Goal: Find specific page/section: Find specific page/section

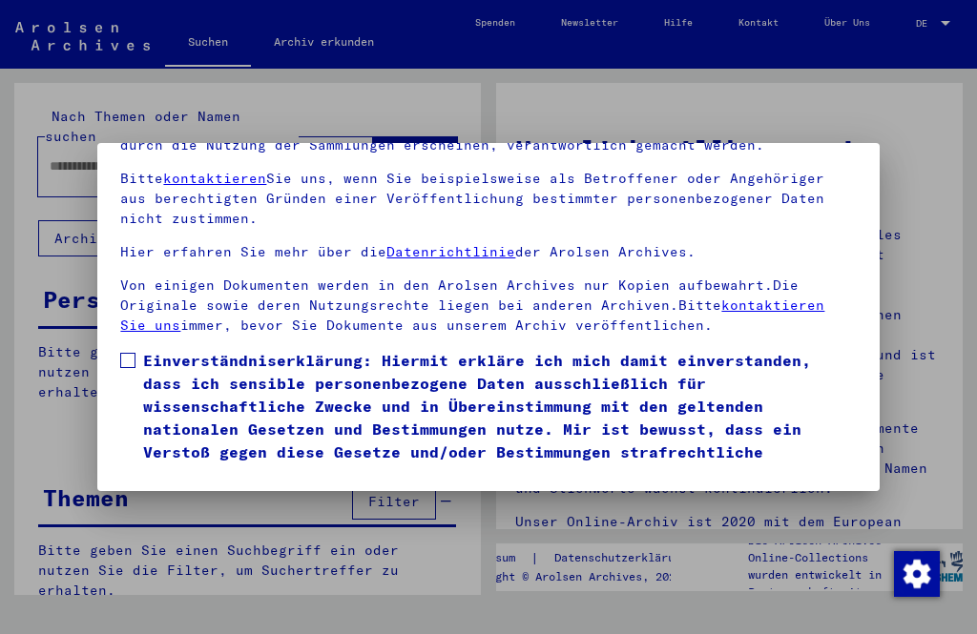
scroll to position [198, 0]
click at [205, 496] on button "Ich stimme zu" at bounding box center [192, 514] width 144 height 36
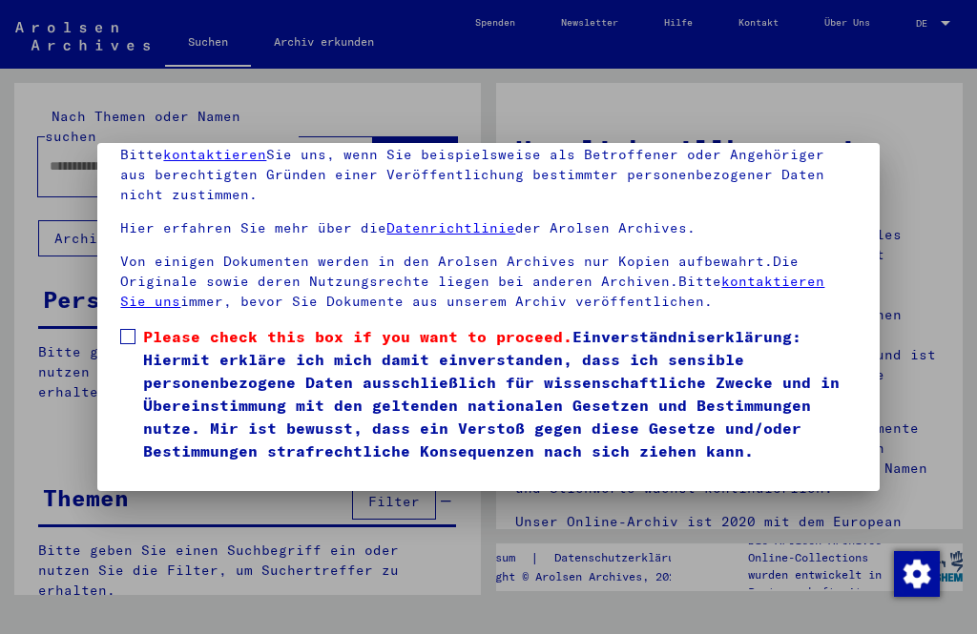
scroll to position [152, 0]
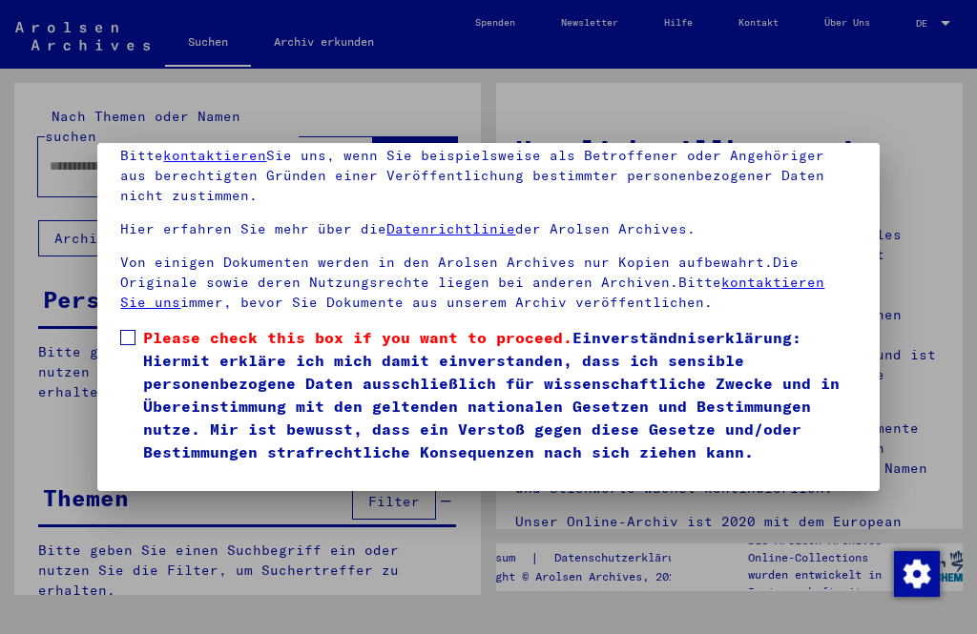
click at [212, 473] on button "Ich stimme zu" at bounding box center [192, 491] width 144 height 36
click at [207, 473] on button "Ich stimme zu" at bounding box center [192, 491] width 144 height 36
click at [206, 473] on button "Ich stimme zu" at bounding box center [192, 491] width 144 height 36
click at [217, 473] on button "Ich stimme zu" at bounding box center [192, 491] width 144 height 36
click at [220, 473] on button "Ich stimme zu" at bounding box center [192, 491] width 144 height 36
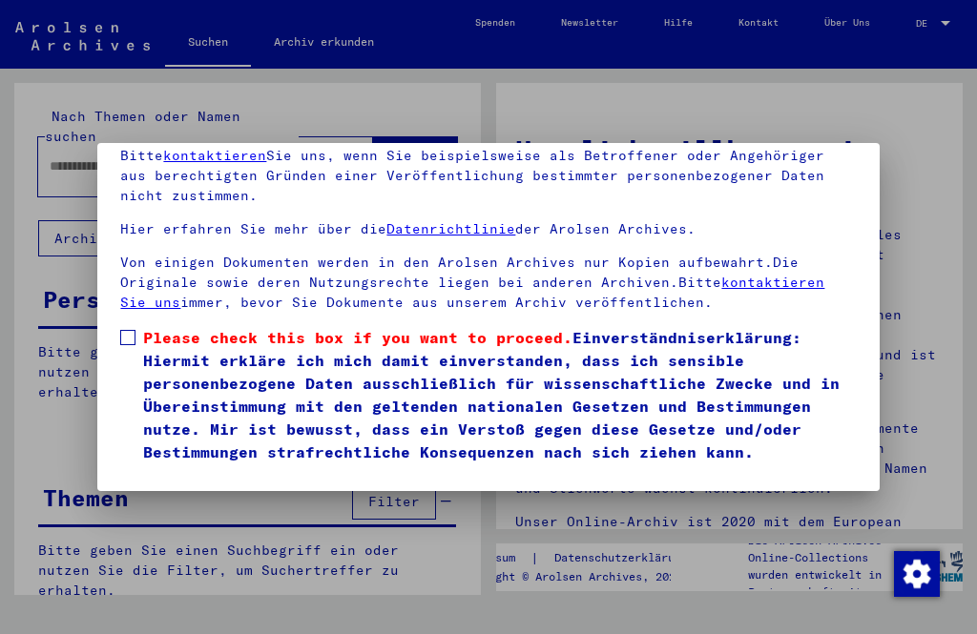
click at [215, 473] on button "Ich stimme zu" at bounding box center [192, 491] width 144 height 36
click at [191, 473] on button "Ich stimme zu" at bounding box center [192, 491] width 144 height 36
click at [180, 473] on button "Ich stimme zu" at bounding box center [192, 491] width 144 height 36
click at [190, 473] on button "Ich stimme zu" at bounding box center [192, 491] width 144 height 36
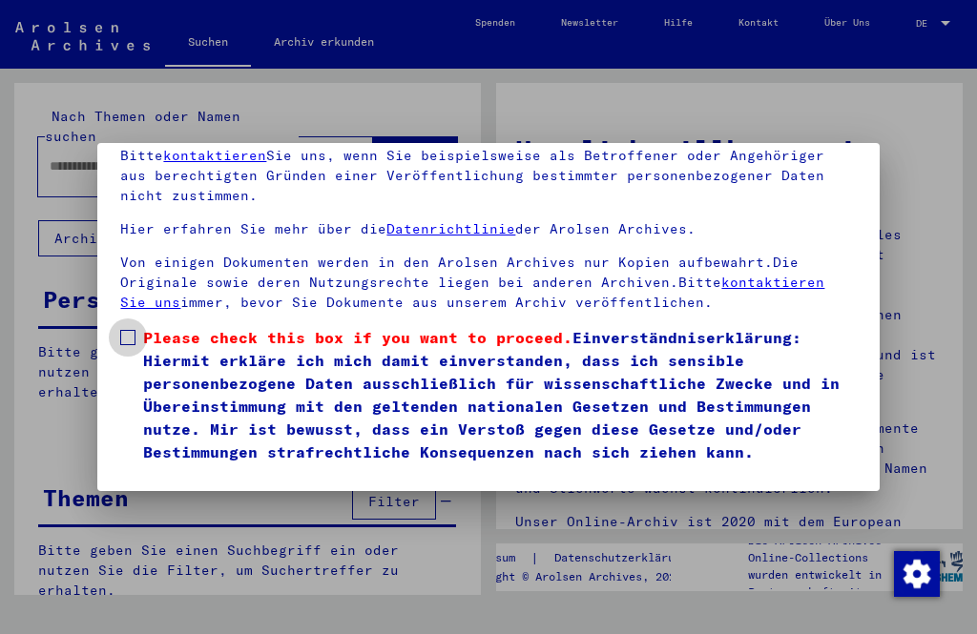
click at [147, 328] on span "Please check this box if you want to proceed." at bounding box center [357, 337] width 429 height 19
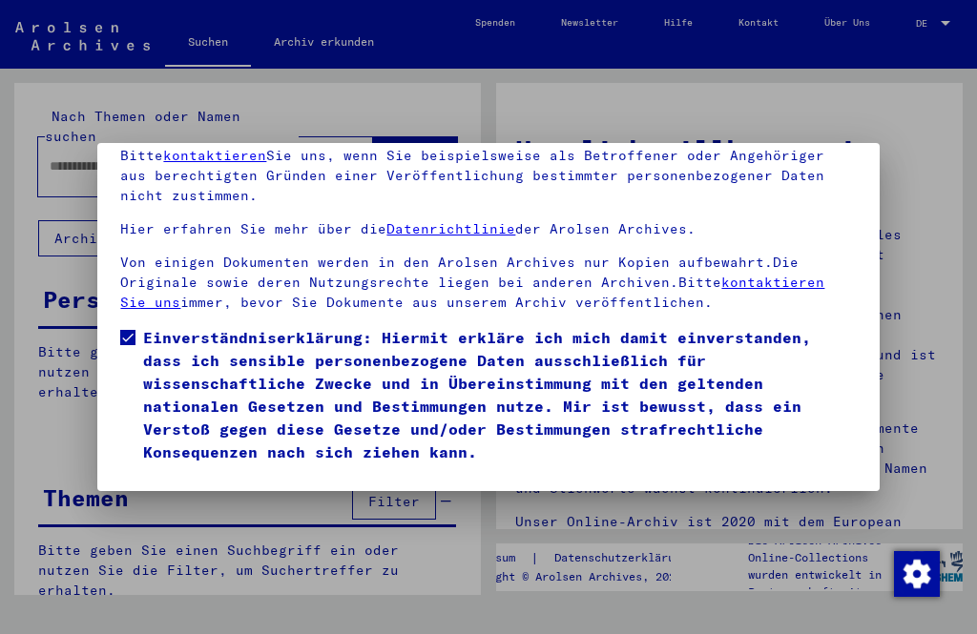
scroll to position [129, 0]
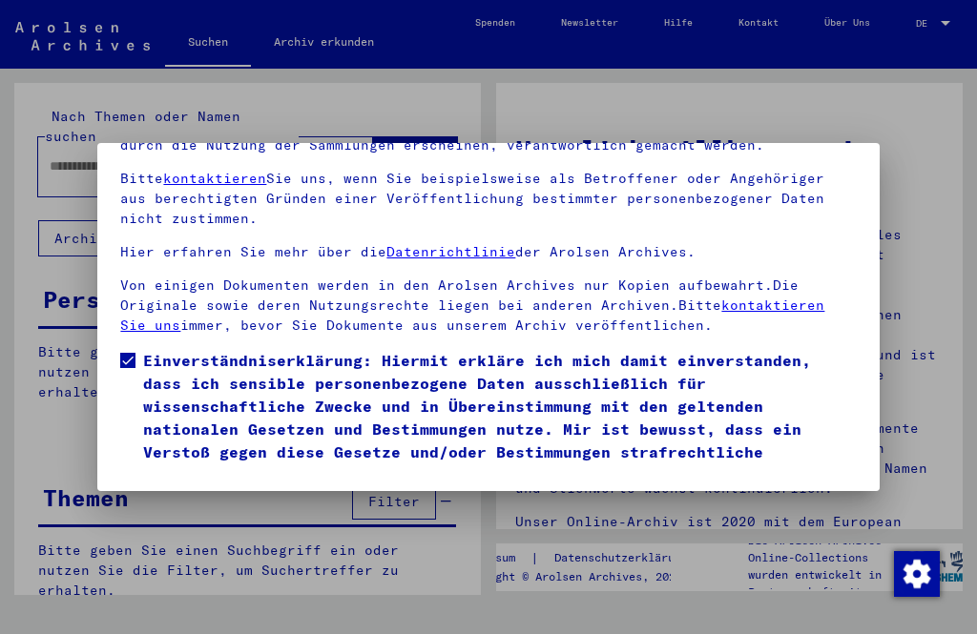
click at [213, 496] on button "Ich stimme zu" at bounding box center [192, 514] width 144 height 36
